Goal: Transaction & Acquisition: Purchase product/service

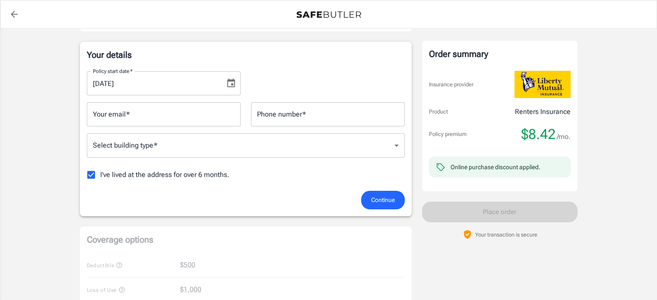
scroll to position [132, 0]
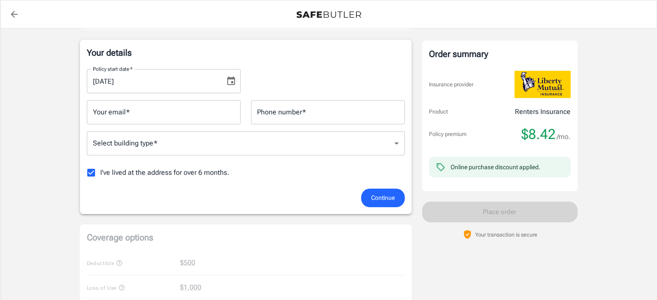
click at [166, 106] on input "Your email   *" at bounding box center [164, 112] width 154 height 24
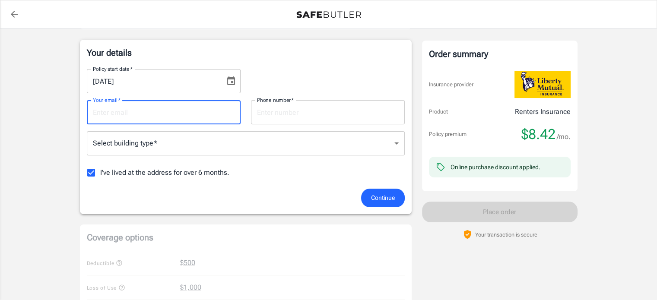
type input "[EMAIL_ADDRESS][DOMAIN_NAME]"
type input "2144929791"
click at [183, 134] on body "Policy premium $ 8.42 /mo Liberty Mutual Renters Insurance [STREET_ADDRESS] You…" at bounding box center [328, 292] width 657 height 849
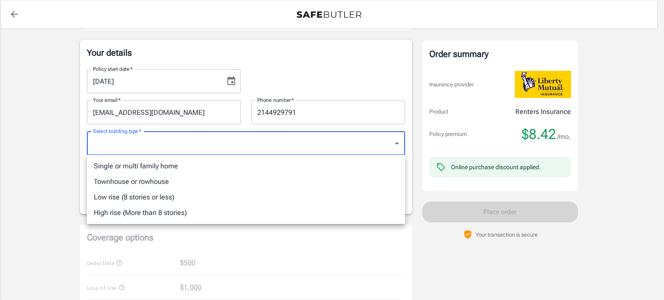
click at [179, 169] on li "Single or multi family home" at bounding box center [246, 167] width 318 height 16
type input "singlefamily"
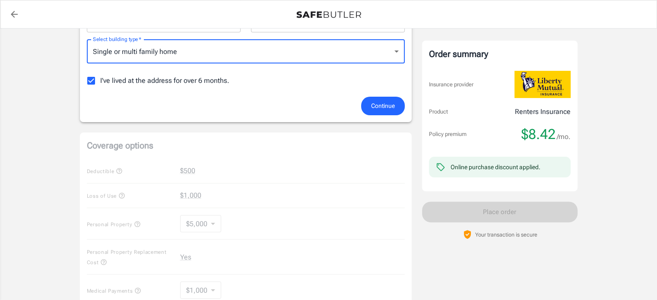
scroll to position [192, 0]
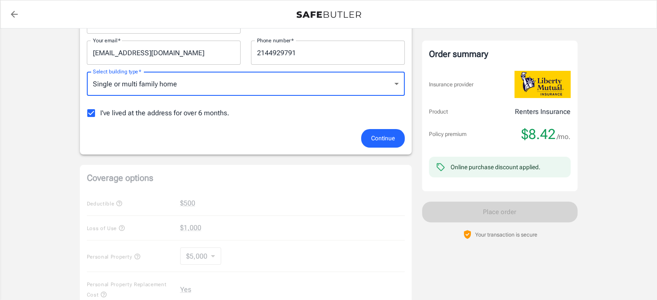
drag, startPoint x: 382, startPoint y: 141, endPoint x: 492, endPoint y: 114, distance: 113.6
click at [384, 140] on span "Continue" at bounding box center [383, 138] width 24 height 11
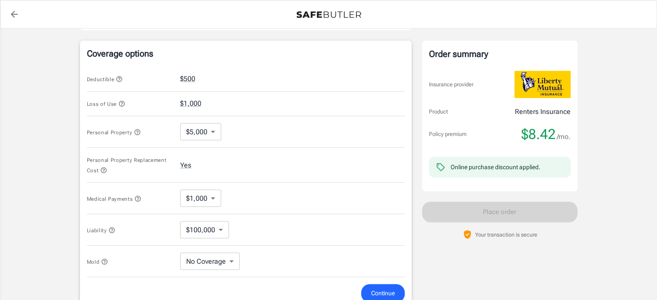
scroll to position [309, 0]
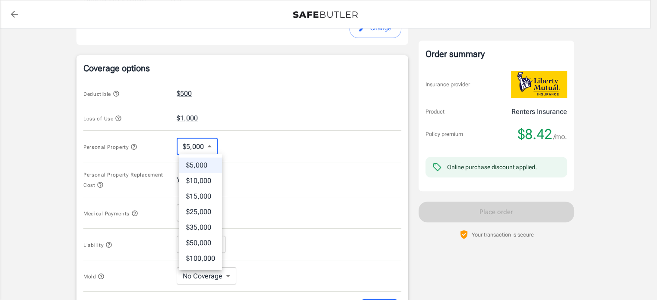
click at [216, 149] on body "Policy premium $ 8.42 /mo Liberty Mutual Renters Insurance [STREET_ADDRESS] You…" at bounding box center [328, 119] width 657 height 857
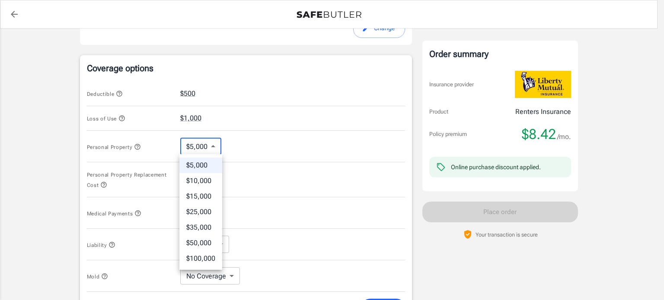
click at [199, 208] on li "$25,000" at bounding box center [200, 212] width 43 height 16
type input "25000"
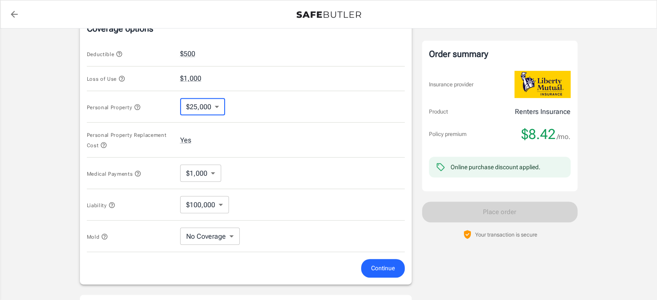
scroll to position [397, 0]
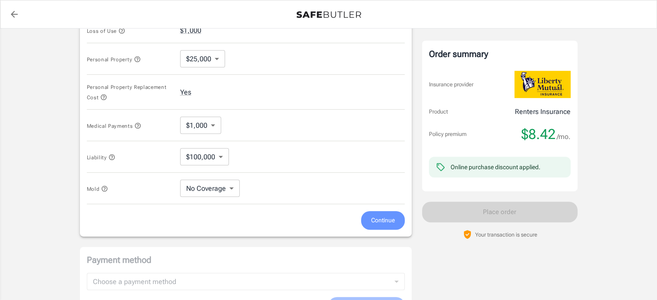
click at [392, 220] on span "Continue" at bounding box center [383, 220] width 24 height 11
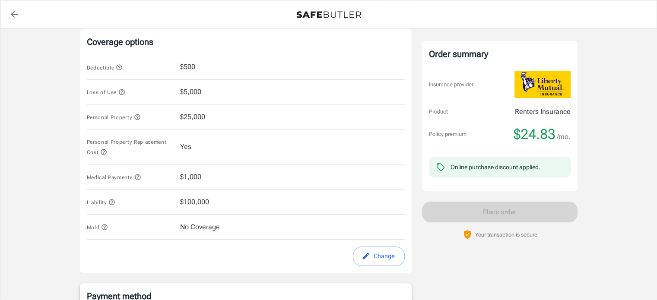
scroll to position [339, 0]
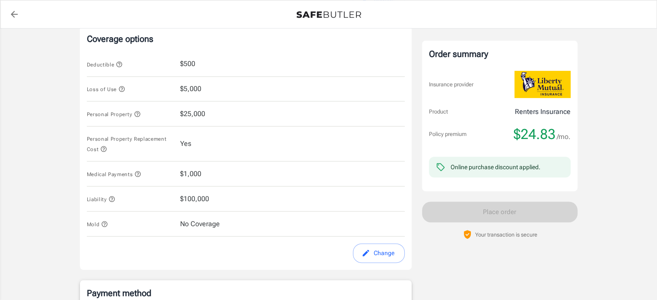
click at [374, 249] on button "Change" at bounding box center [379, 253] width 52 height 19
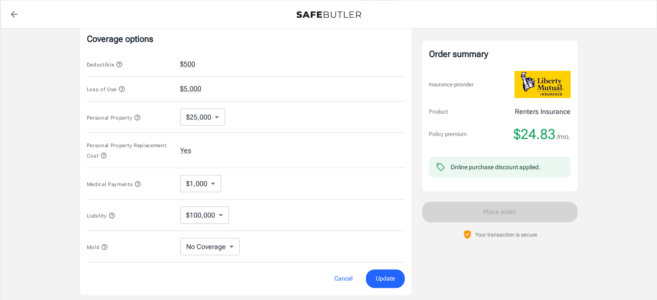
click at [215, 124] on body "Policy premium $ 24.83 /mo Liberty Mutual Renters Insurance [STREET_ADDRESS] Yo…" at bounding box center [328, 89] width 657 height 857
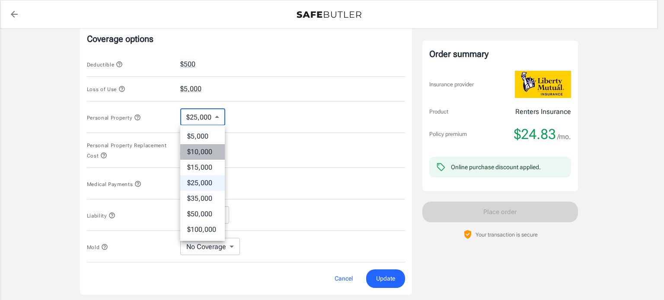
click at [199, 157] on li "$10,000" at bounding box center [202, 152] width 45 height 16
type input "10000"
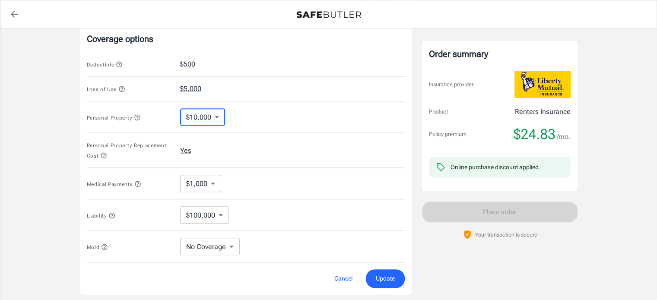
click at [390, 271] on button "Update" at bounding box center [385, 279] width 39 height 19
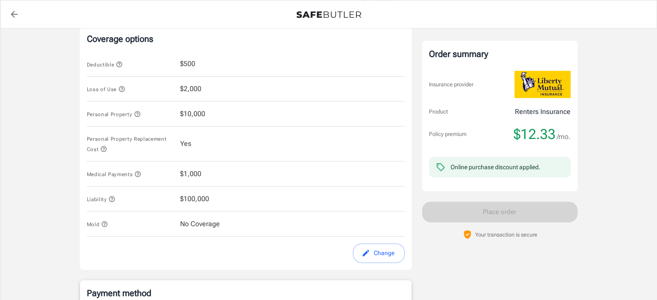
scroll to position [337, 0]
